Goal: Information Seeking & Learning: Obtain resource

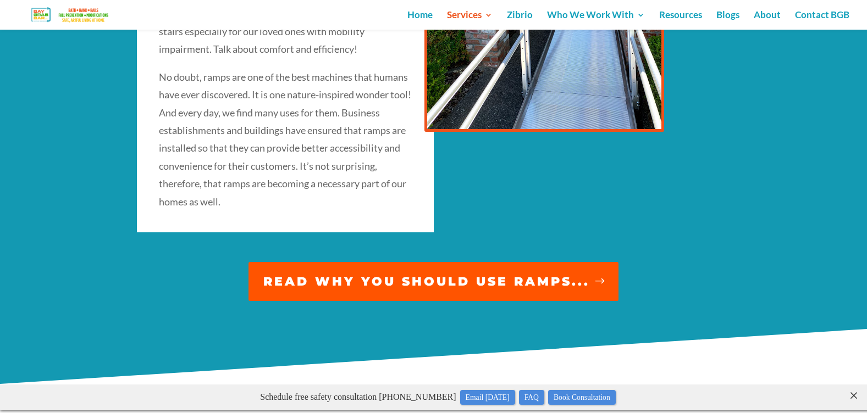
scroll to position [605, 0]
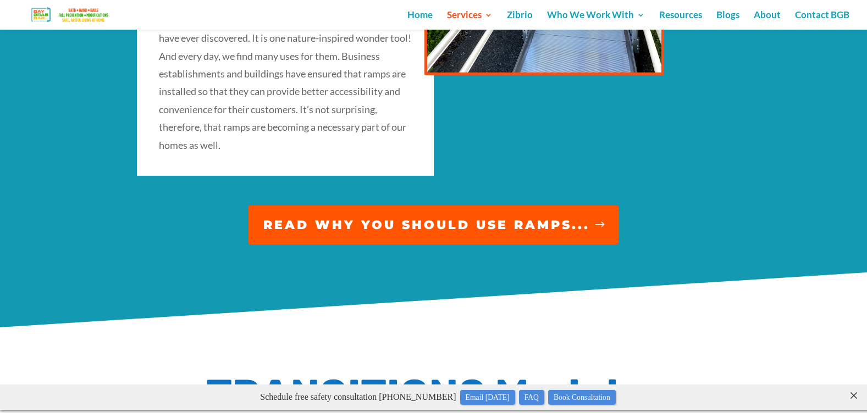
click at [585, 224] on link "READ WHY YOU SHOULD USE RAMPS..." at bounding box center [433, 225] width 370 height 39
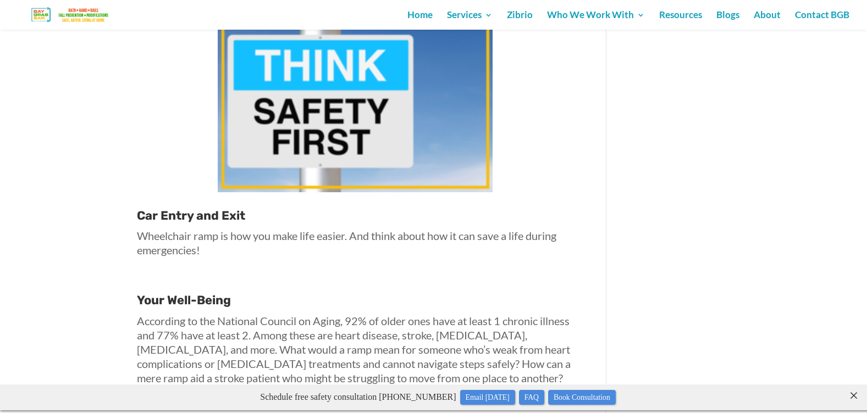
scroll to position [2242, 0]
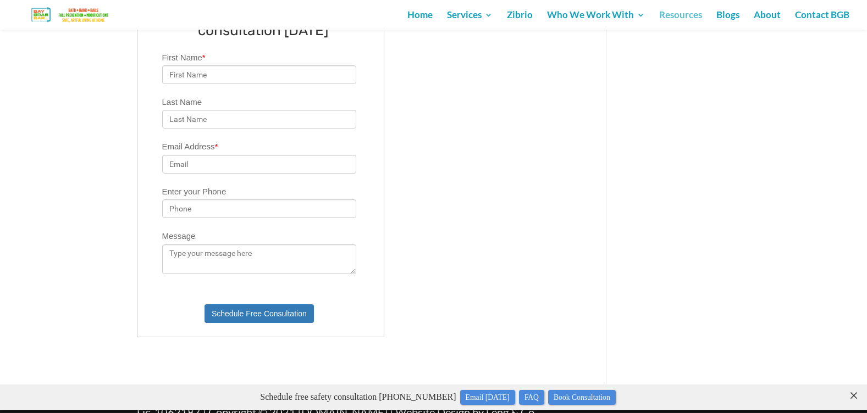
click at [684, 14] on link "Resources" at bounding box center [680, 20] width 43 height 19
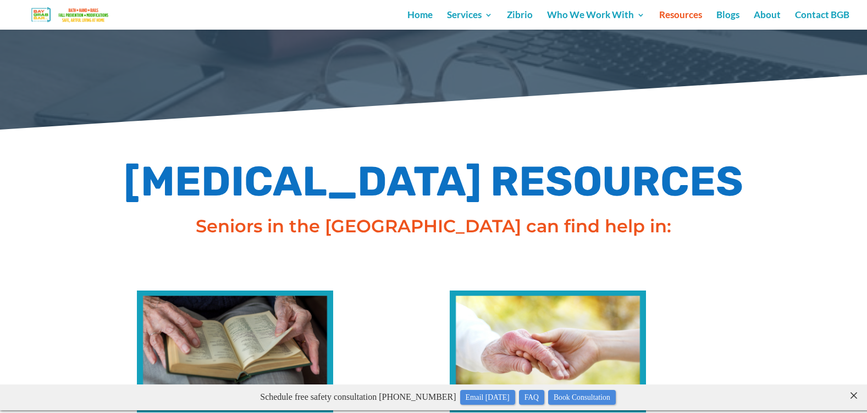
scroll to position [57, 0]
